Goal: Transaction & Acquisition: Purchase product/service

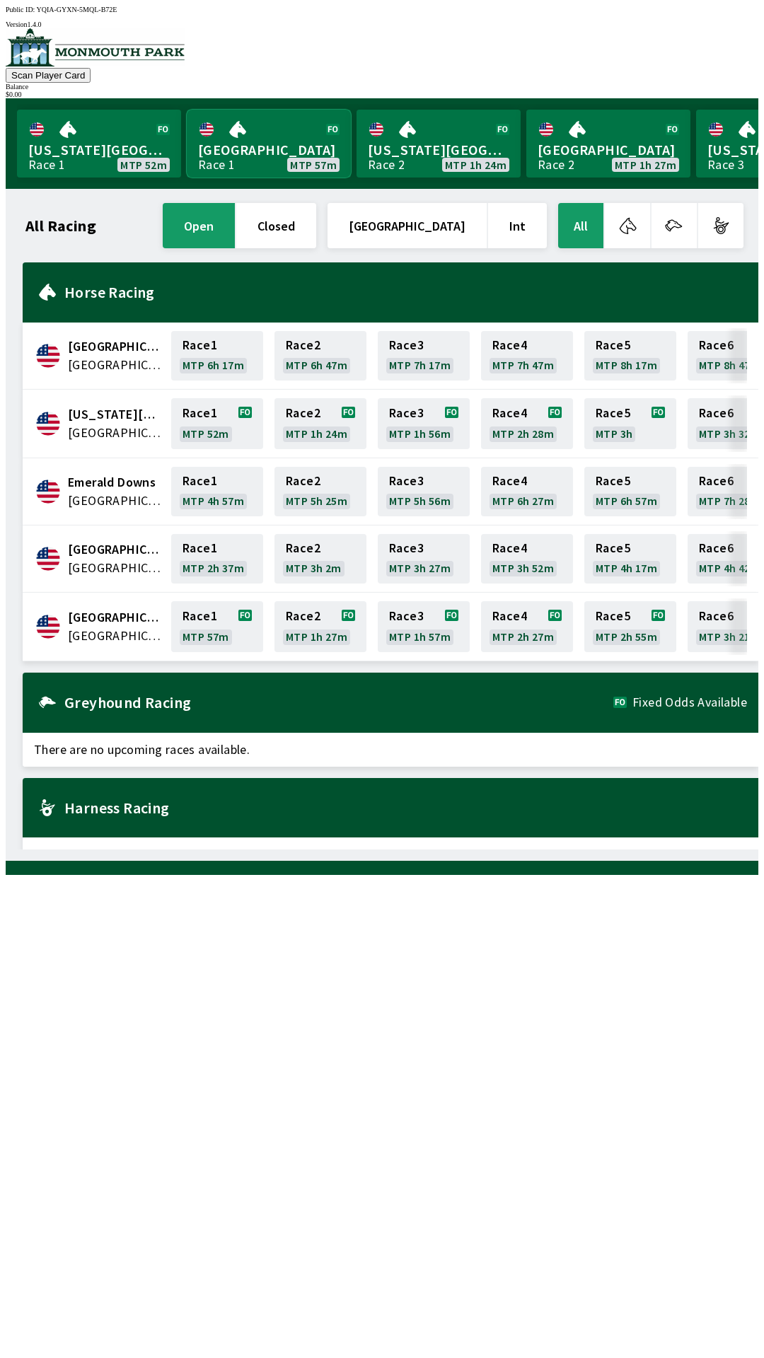
click at [282, 140] on link "Monmouth Park Race 1 MTP 57m" at bounding box center [269, 144] width 164 height 68
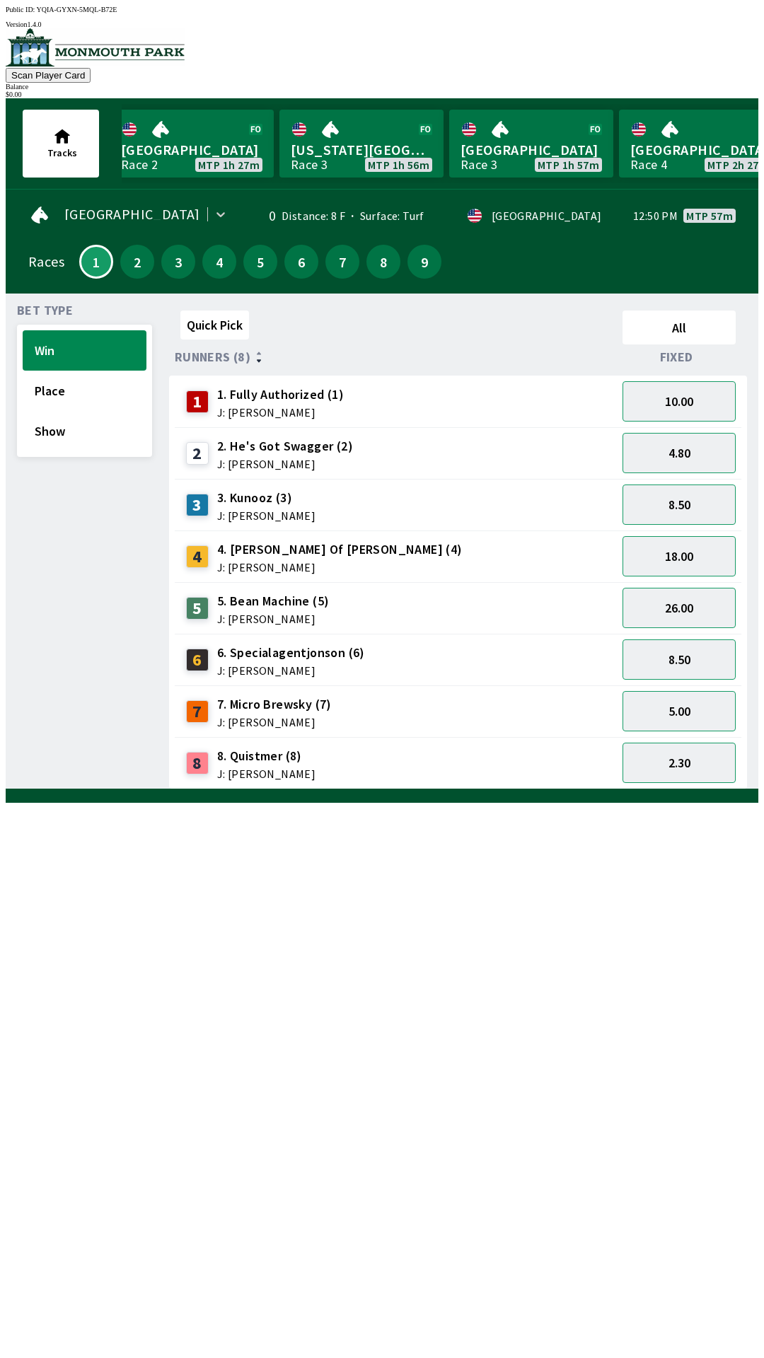
scroll to position [0, 533]
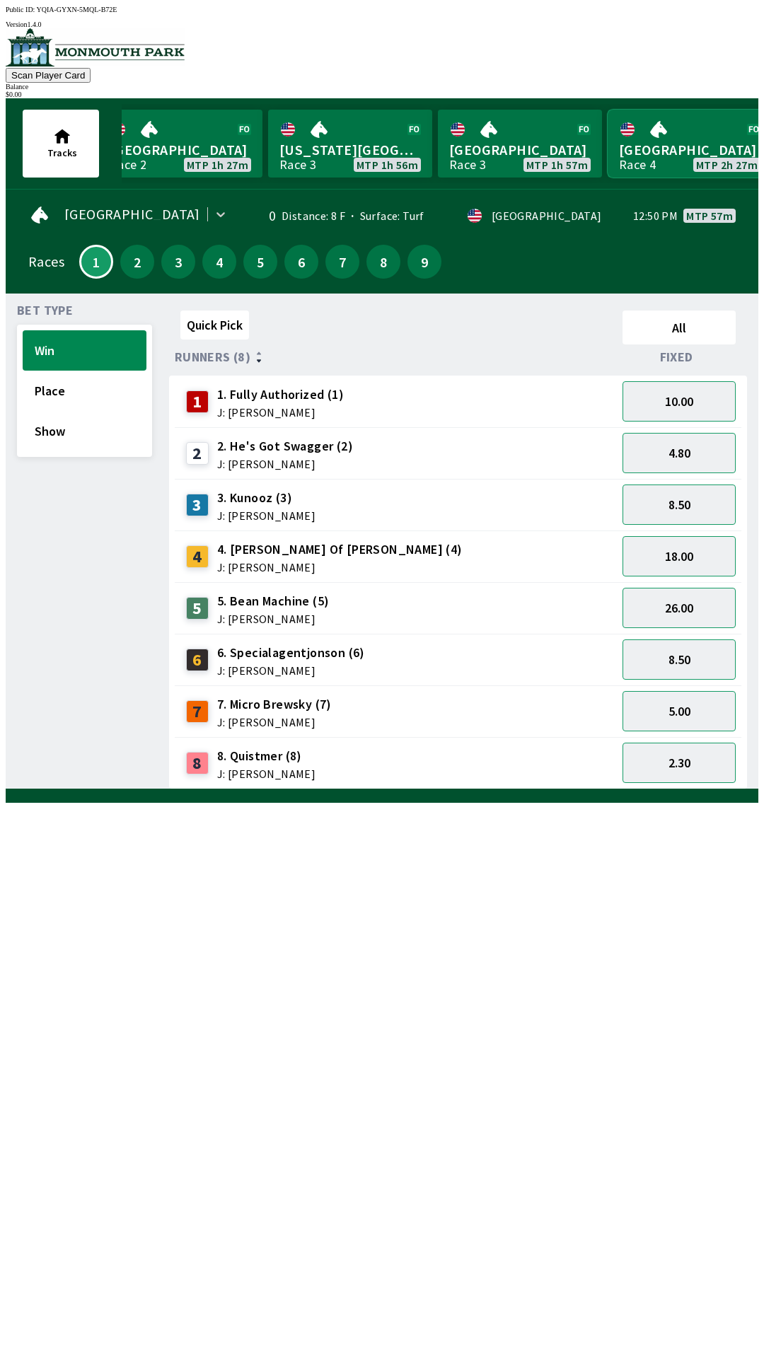
click at [687, 149] on link "Monmouth Park Race 4 MTP 2h 27m" at bounding box center [690, 144] width 164 height 68
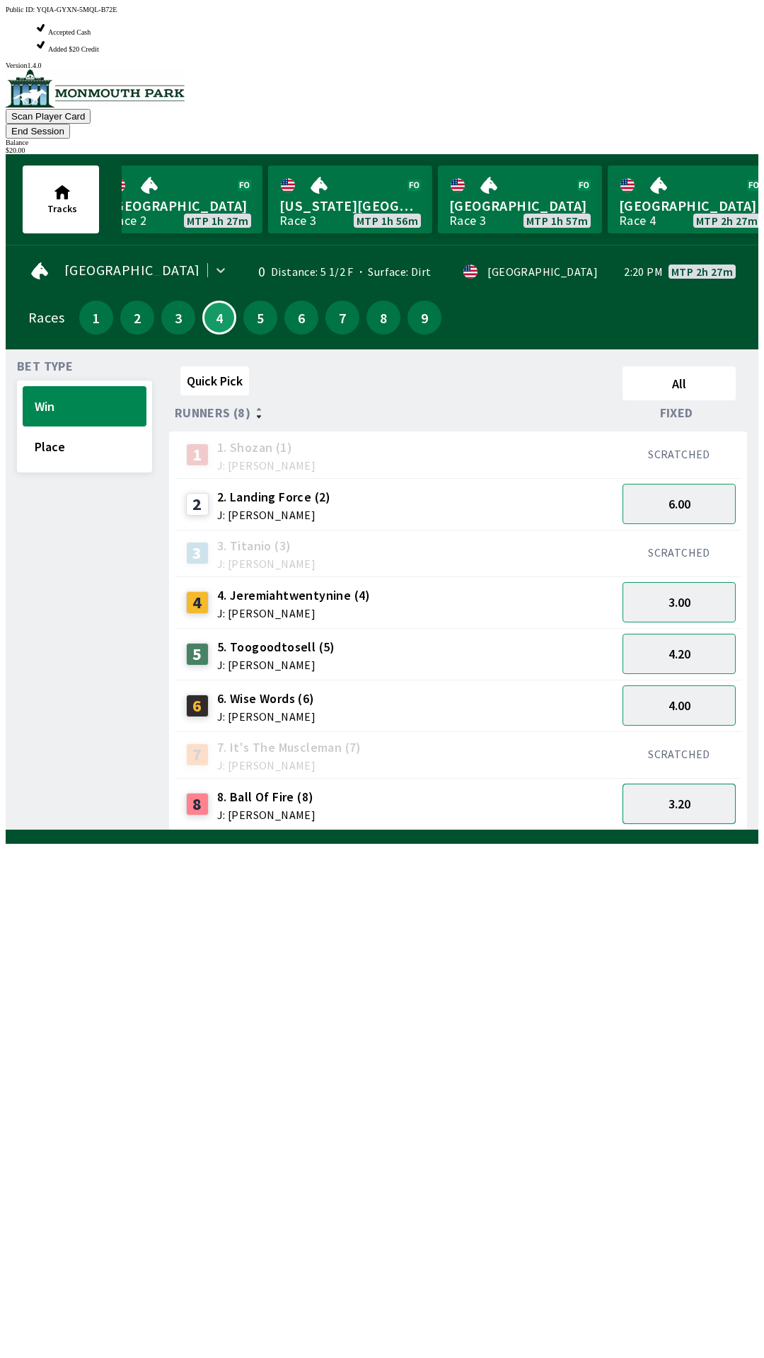
click at [684, 784] on button "3.20" at bounding box center [678, 804] width 113 height 40
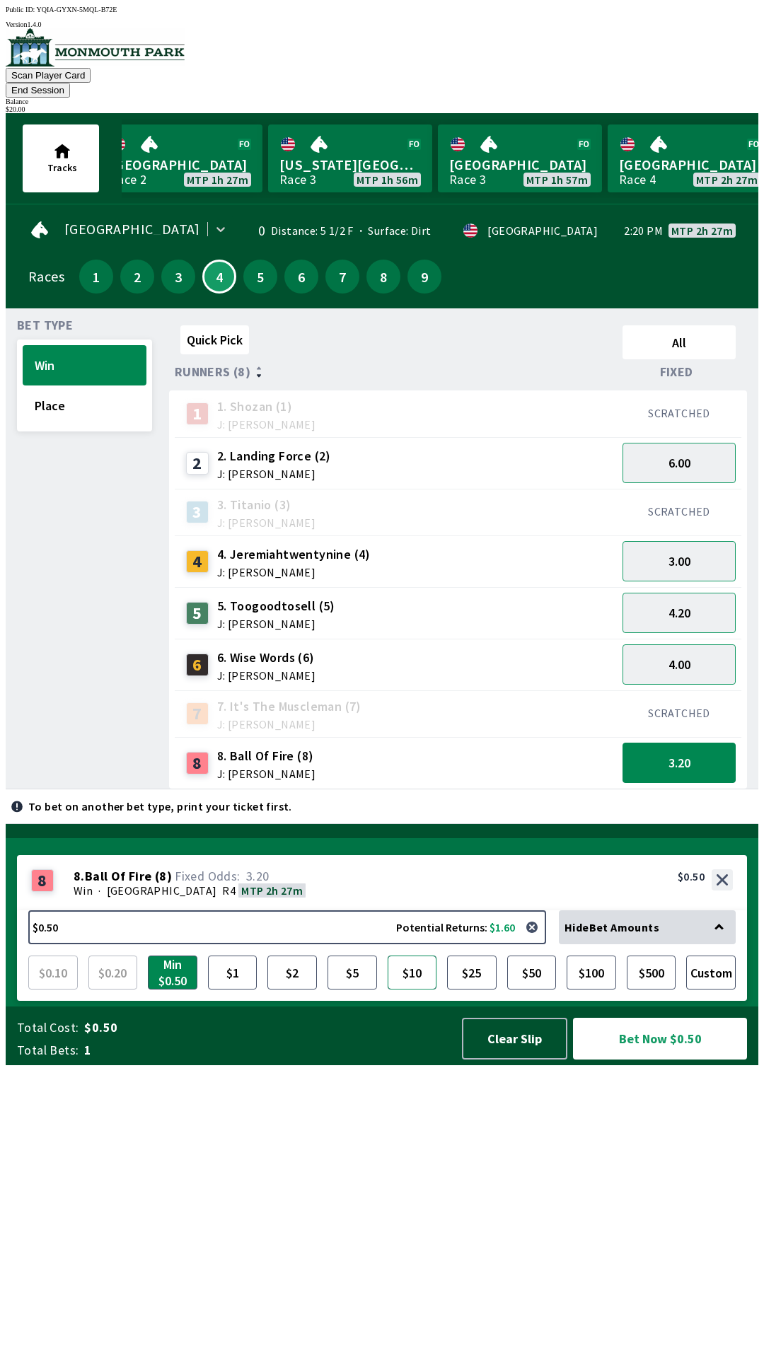
click at [411, 989] on button "$10" at bounding box center [413, 973] width 50 height 34
click at [649, 1060] on button "Bet Now $10.00" at bounding box center [660, 1039] width 174 height 42
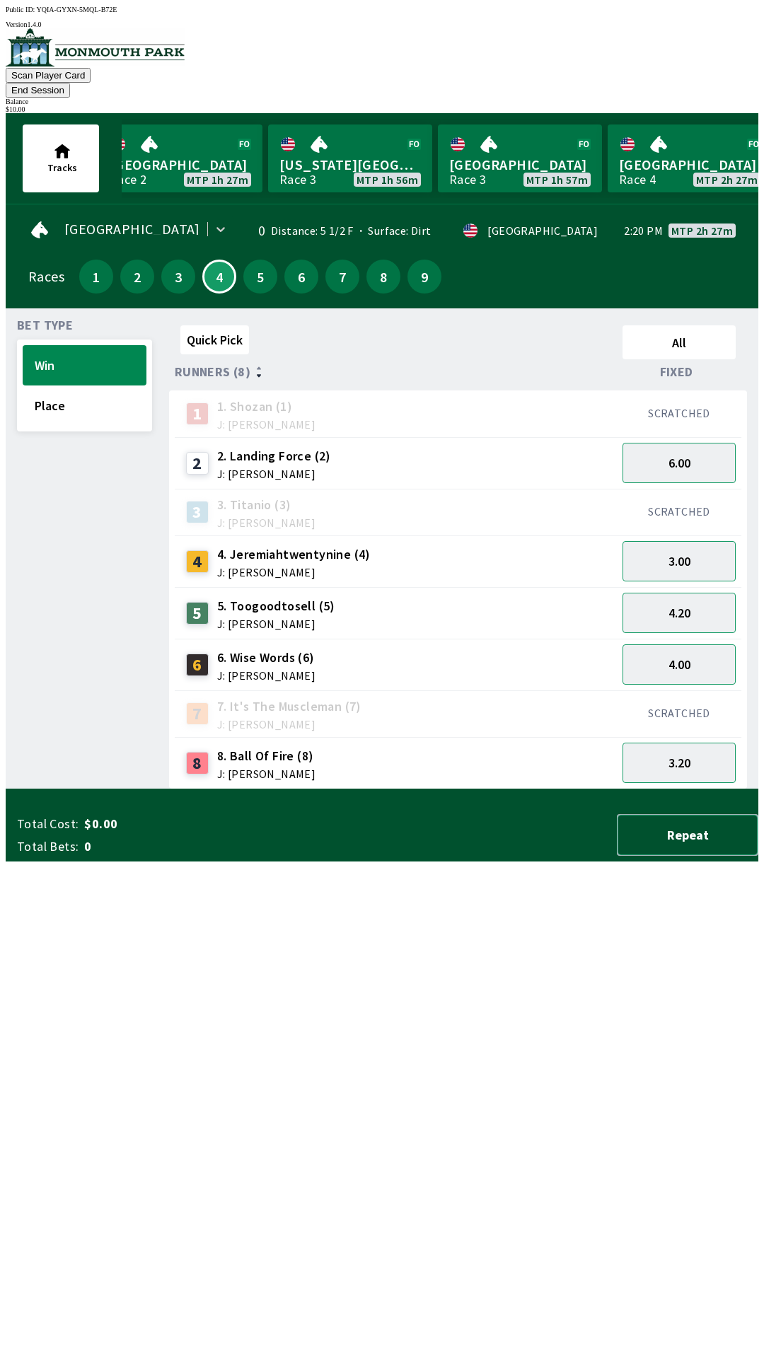
click at [692, 856] on button "Repeat" at bounding box center [687, 835] width 141 height 42
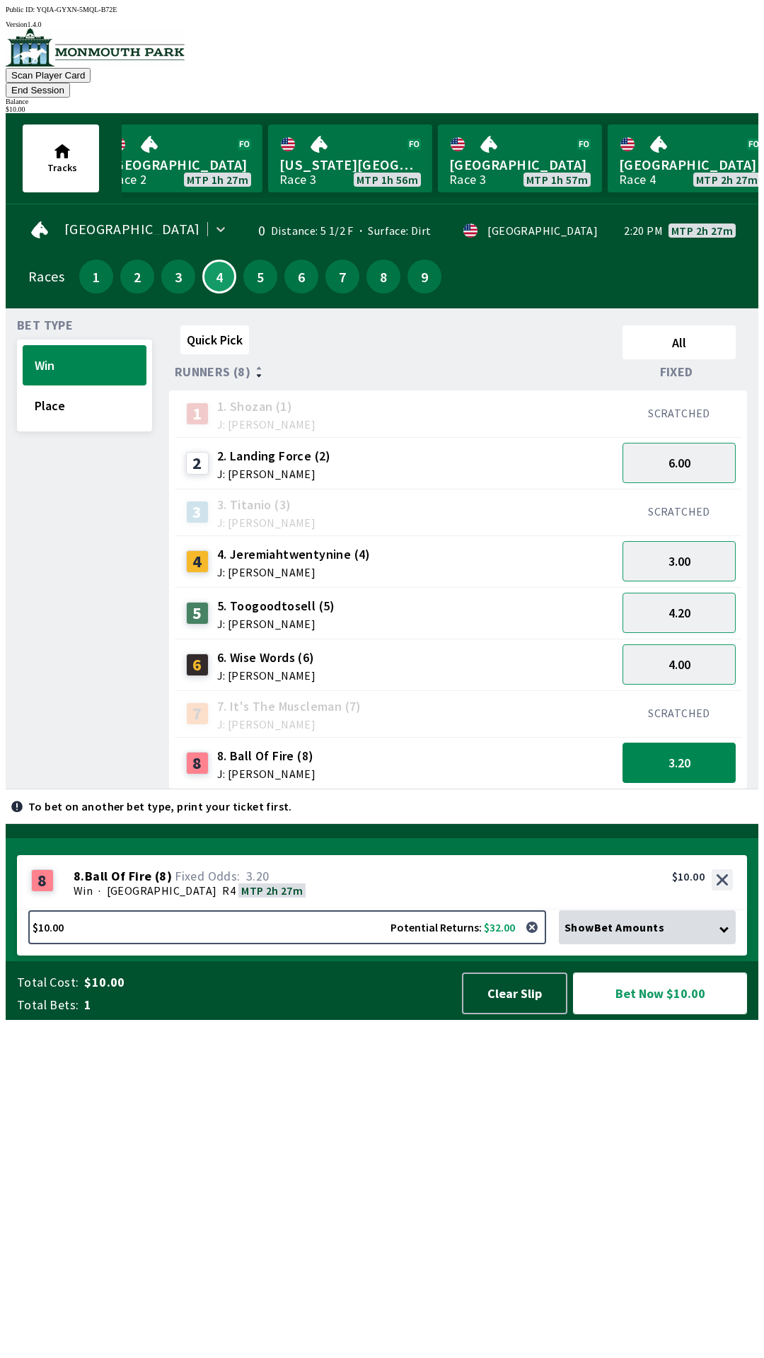
click at [654, 1014] on button "Bet Now $10.00" at bounding box center [660, 994] width 174 height 42
